Goal: Navigation & Orientation: Understand site structure

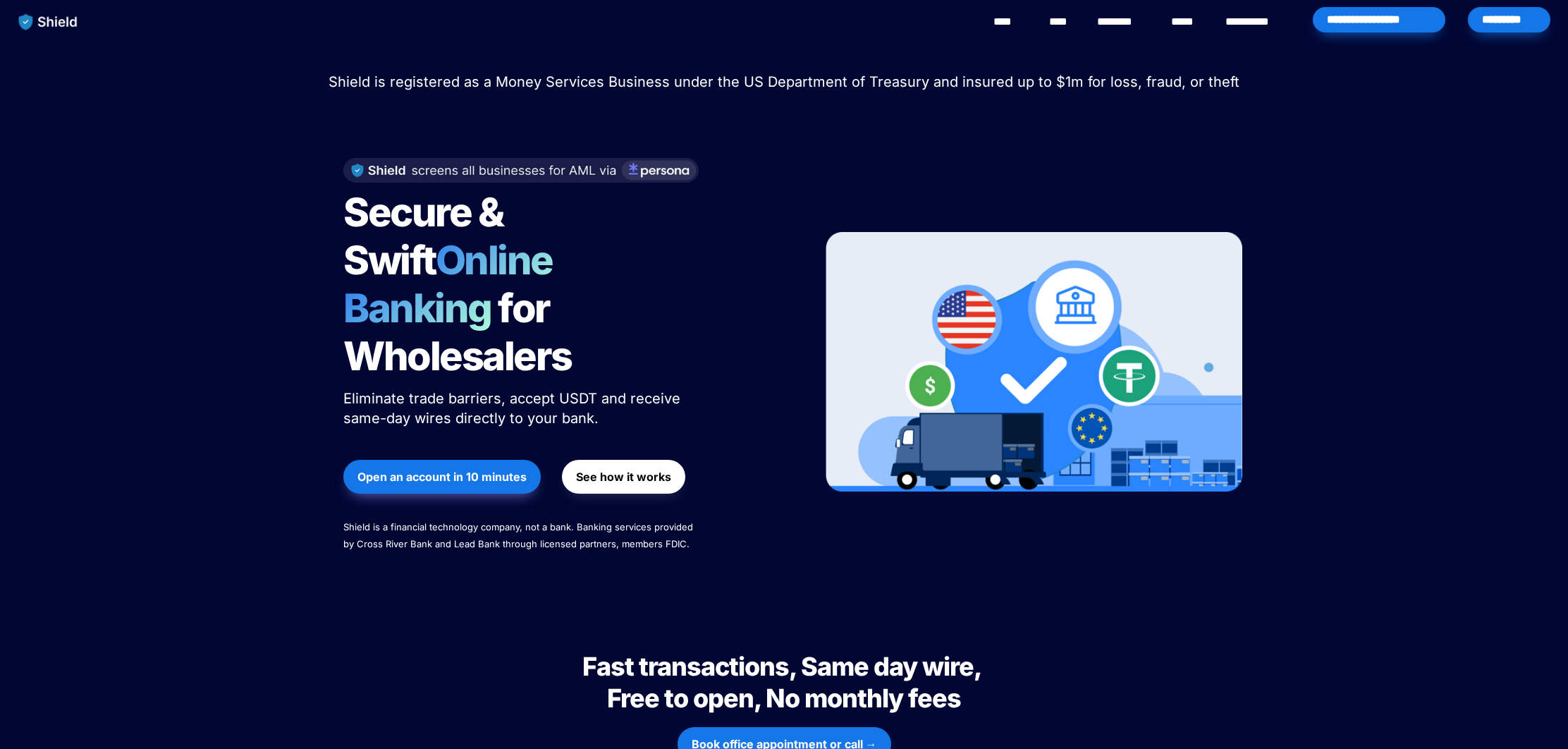
click at [1121, 22] on link "********" at bounding box center [1122, 22] width 50 height 17
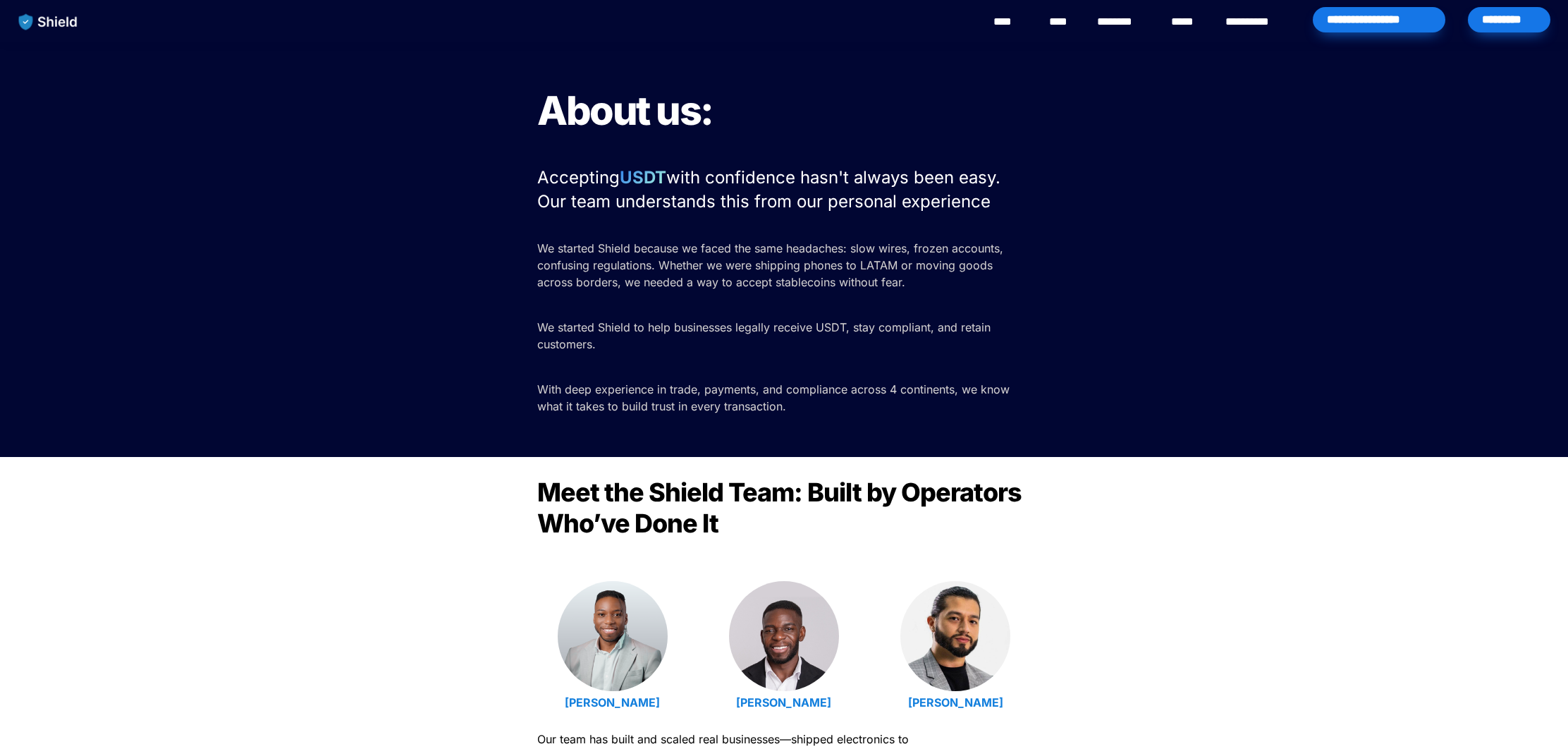
click at [1065, 22] on link "****" at bounding box center [1061, 22] width 24 height 17
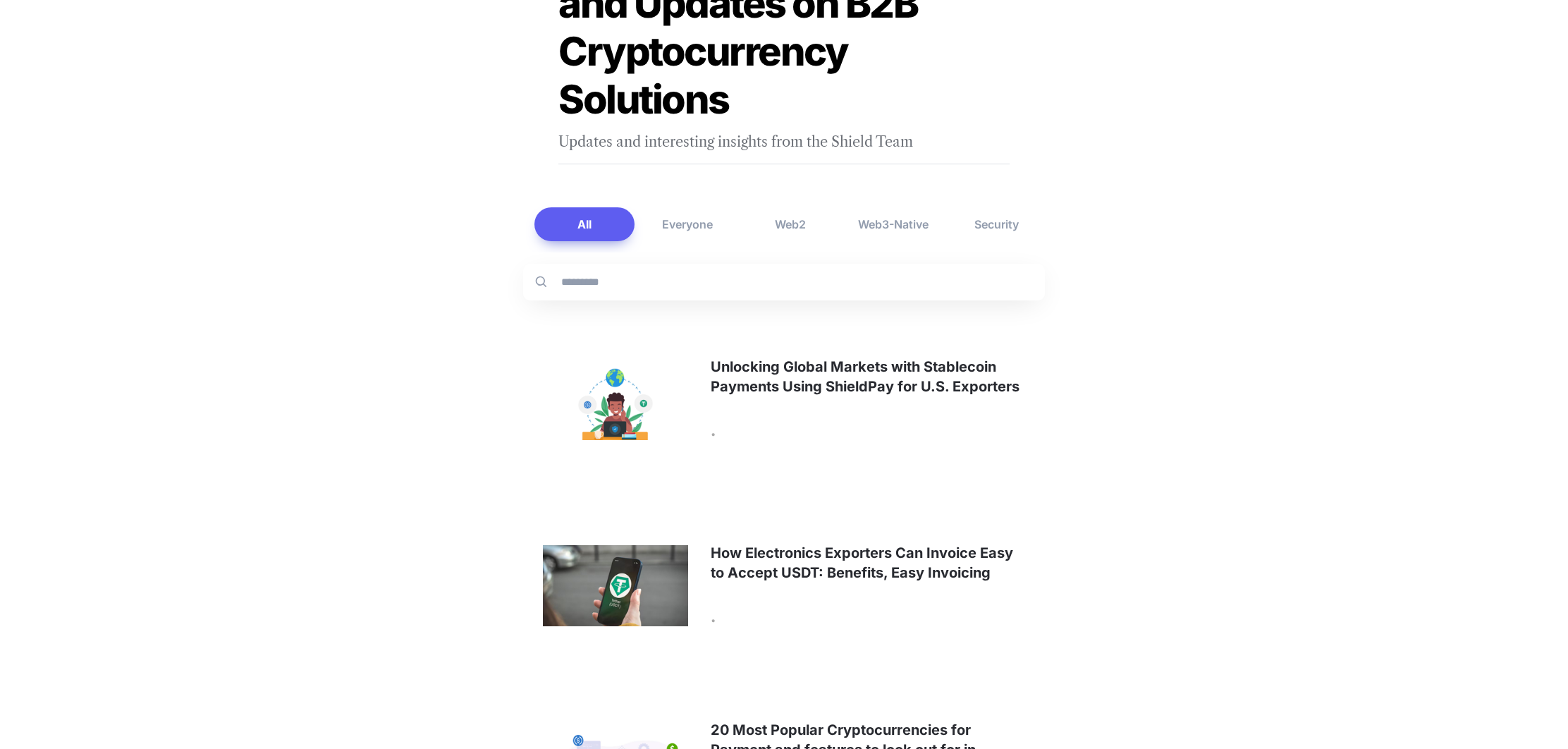
scroll to position [193, 0]
